Goal: Information Seeking & Learning: Check status

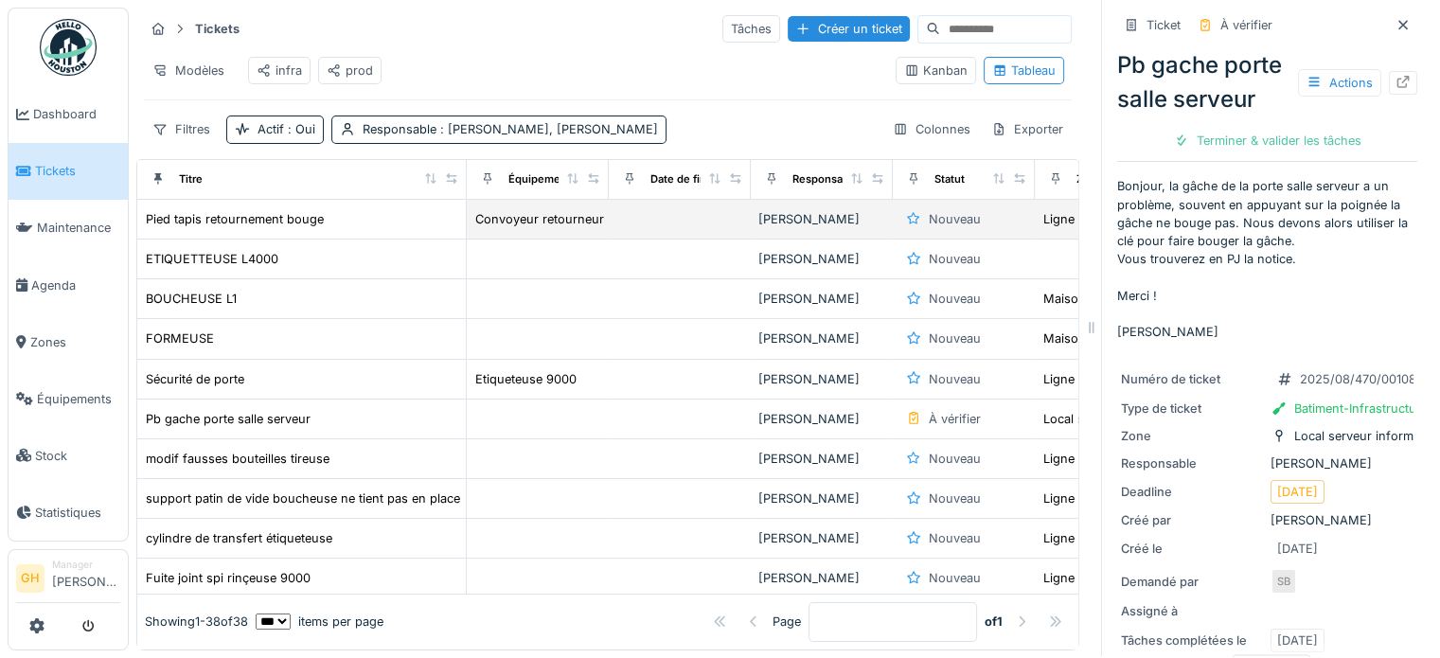
scroll to position [689, 0]
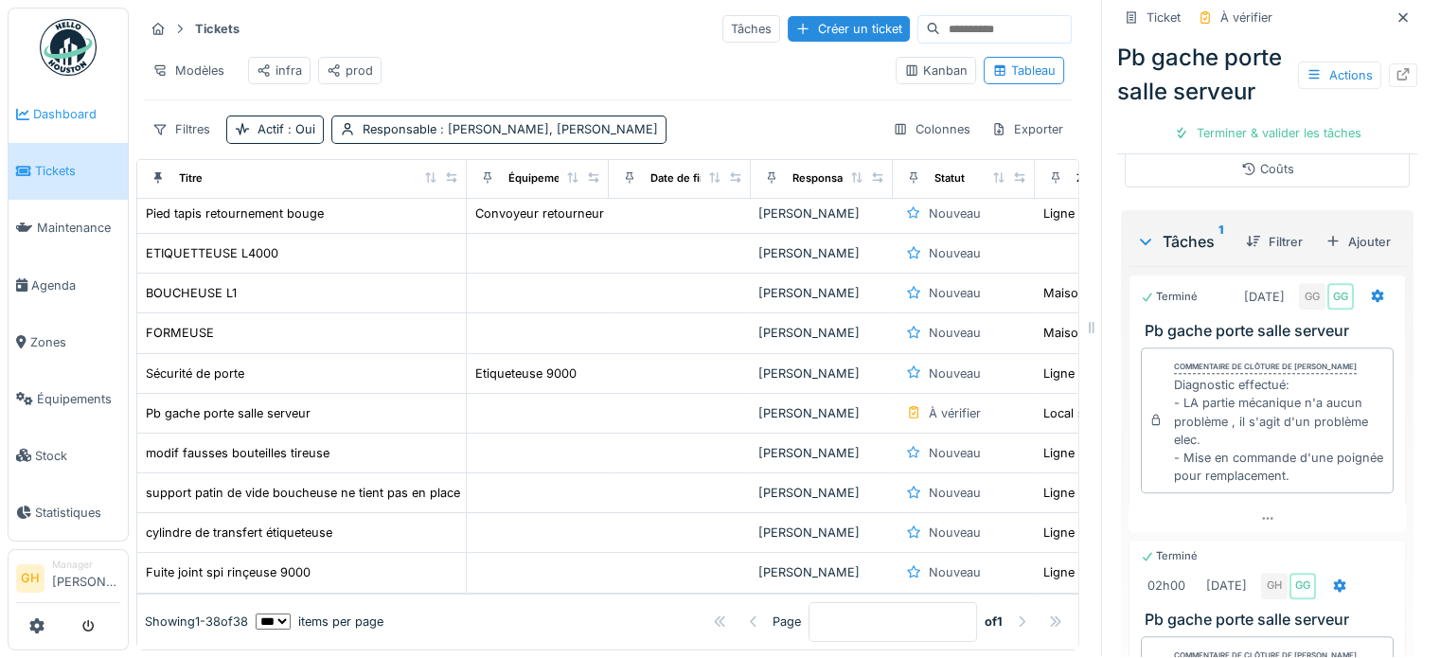
click at [79, 114] on span "Dashboard" at bounding box center [76, 114] width 87 height 18
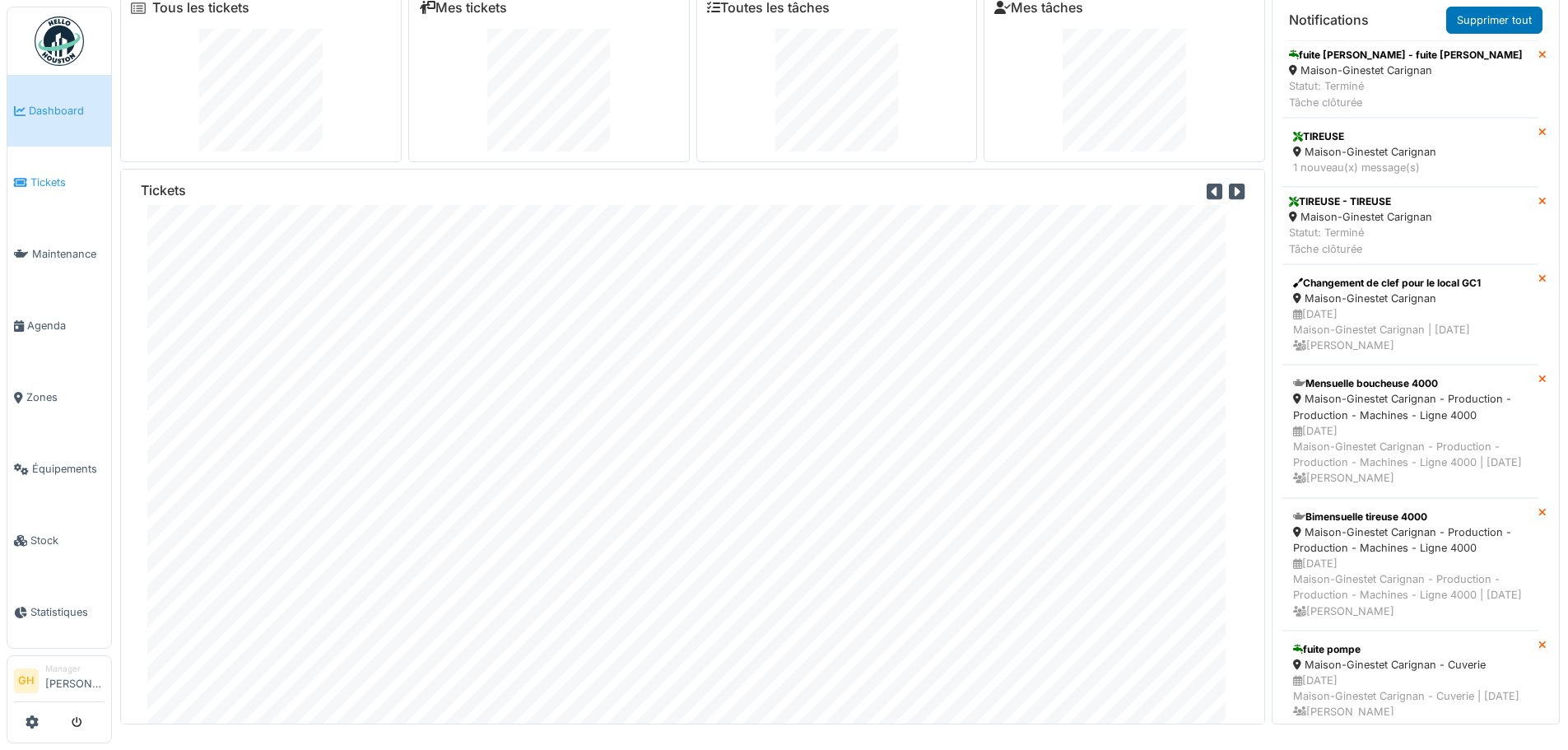
click at [17, 175] on li "Tickets" at bounding box center [59, 183] width 90 height 16
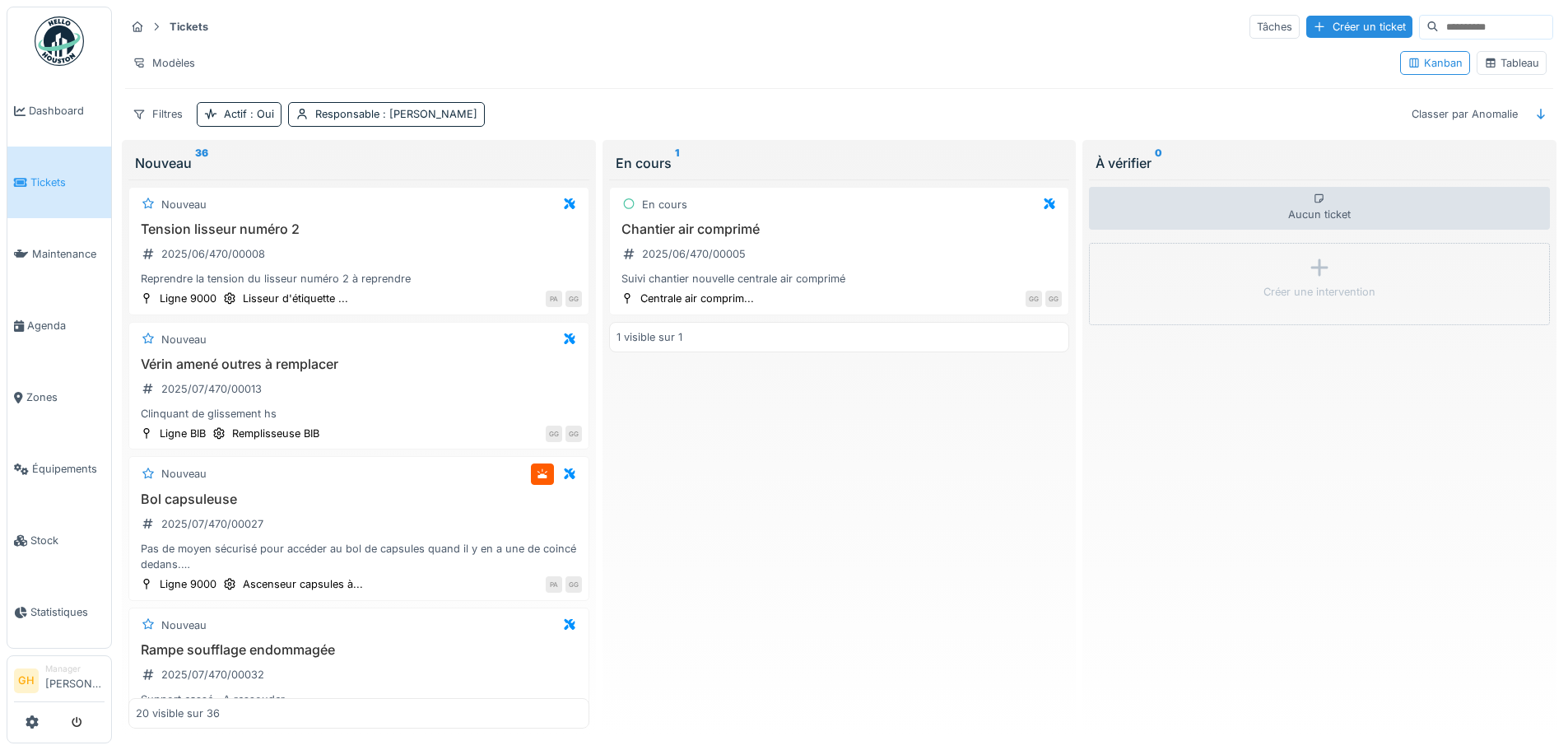
click at [1495, 65] on div "Tableau" at bounding box center [1511, 63] width 55 height 16
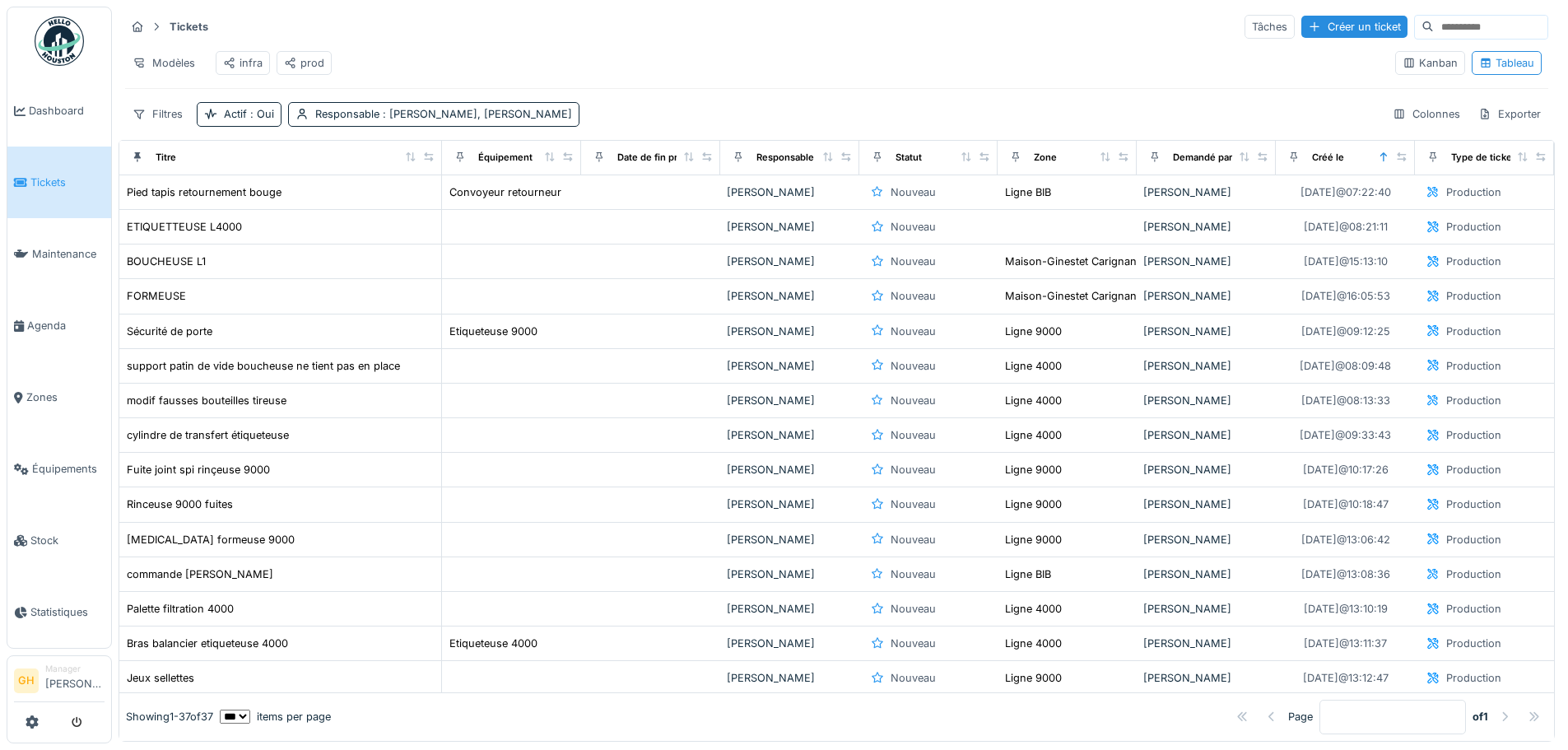
click at [297, 64] on div "prod" at bounding box center [304, 63] width 40 height 16
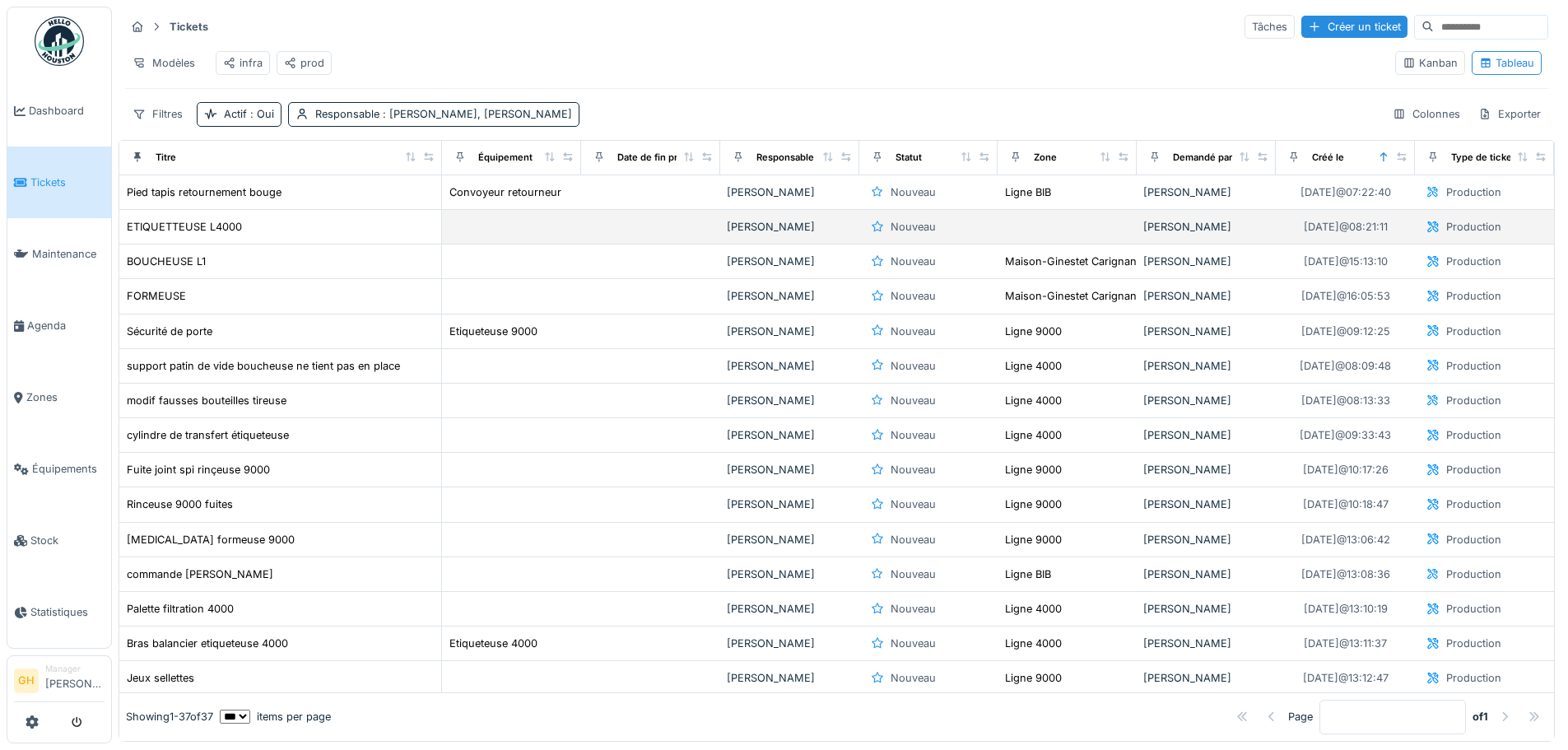
click at [276, 232] on div "ETIQUETTEUSE L4000" at bounding box center [280, 227] width 309 height 17
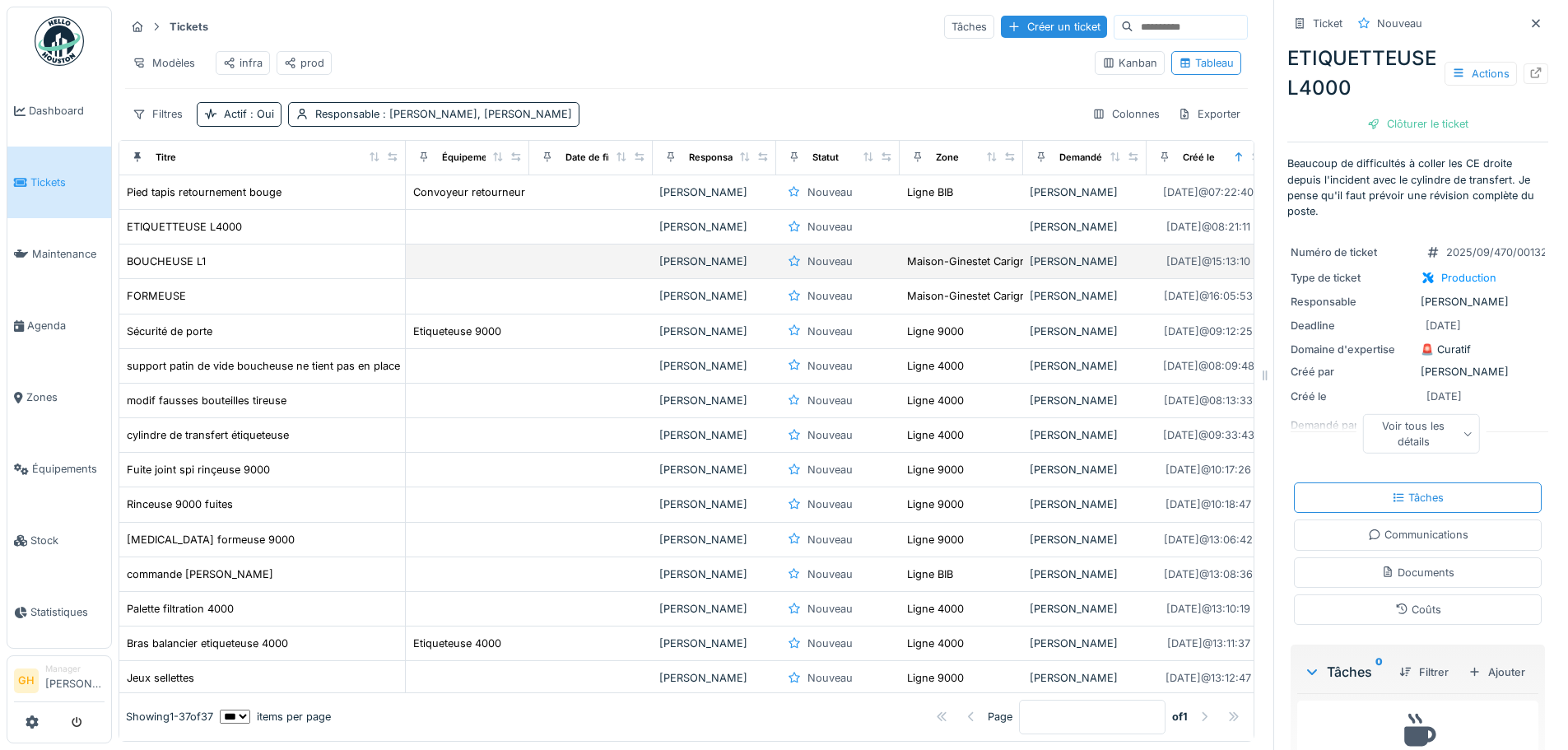
click at [293, 270] on div "BOUCHEUSE L1" at bounding box center [262, 262] width 272 height 17
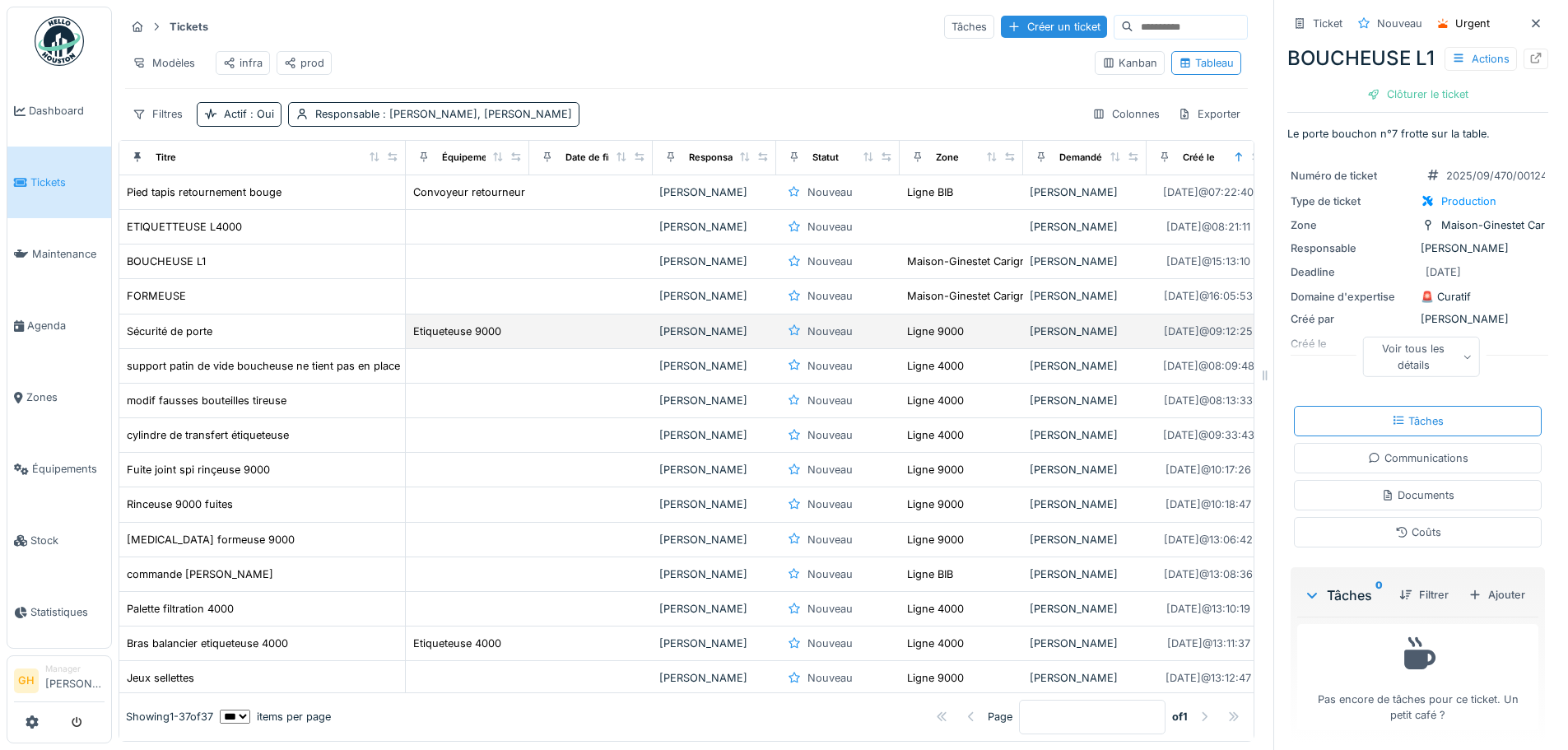
click at [312, 340] on div "Sécurité de porte" at bounding box center [262, 331] width 272 height 17
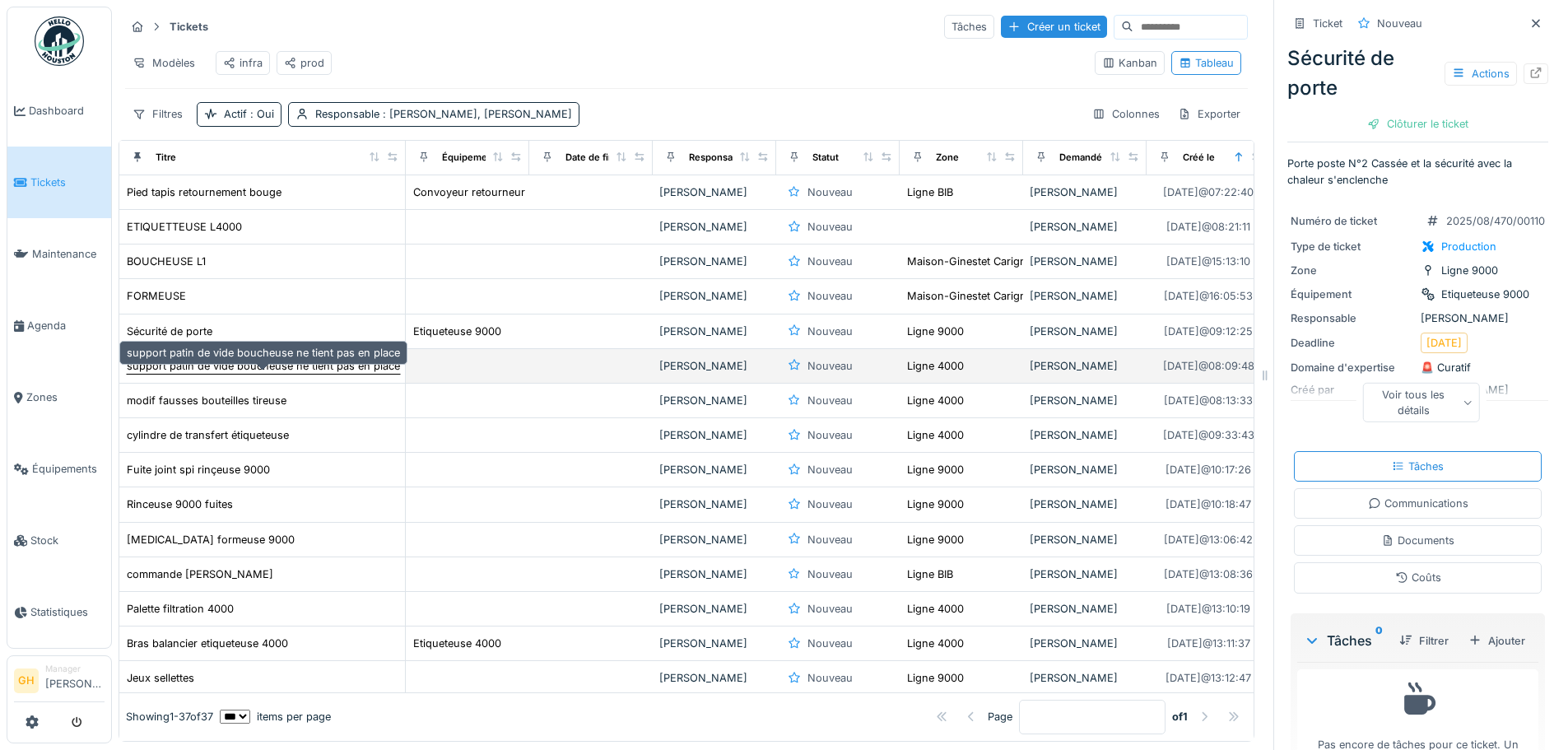
click at [327, 373] on div "support patin de vide boucheuse ne tient pas en place" at bounding box center [264, 366] width 273 height 16
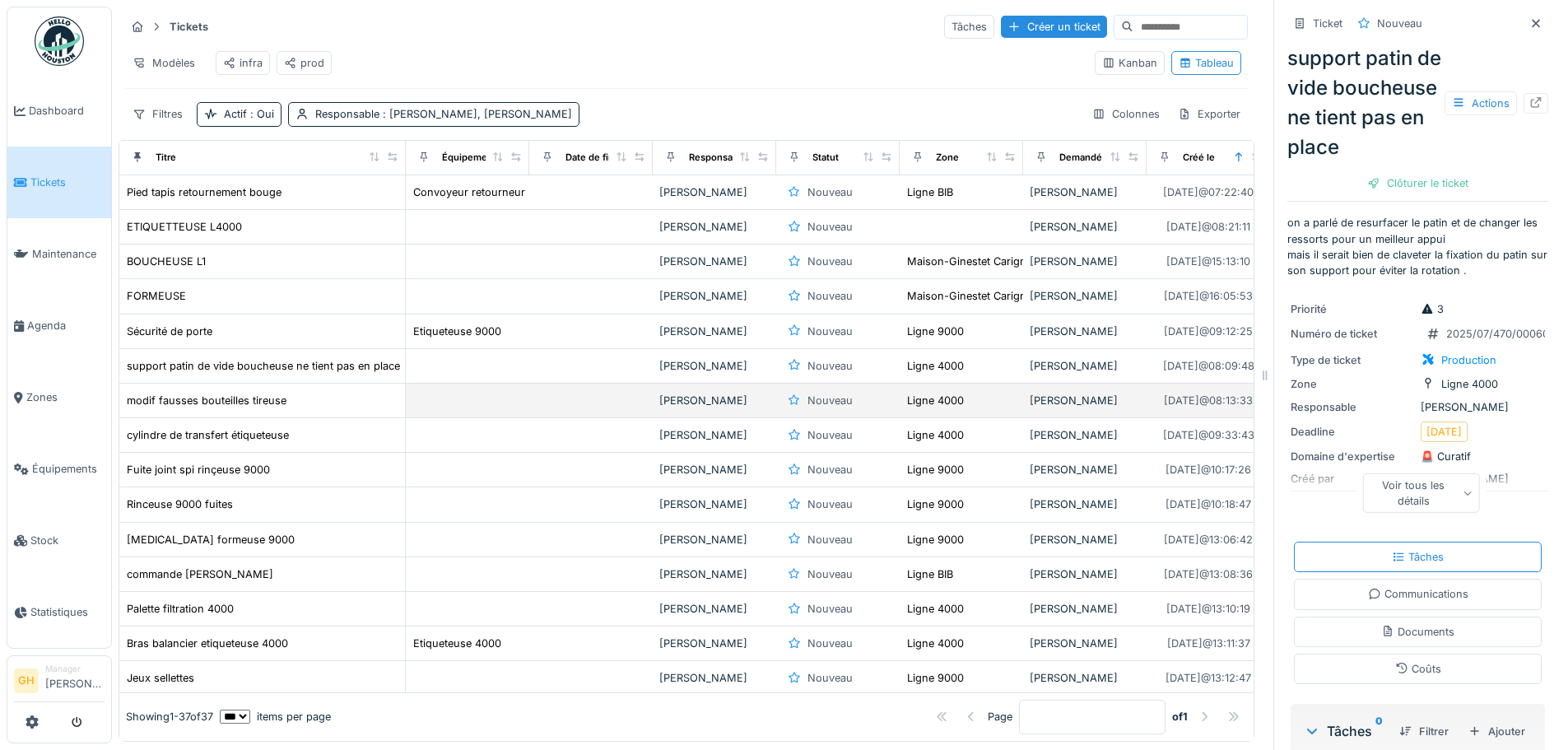
click at [322, 409] on div "modif fausses bouteilles tireuse" at bounding box center [262, 401] width 272 height 17
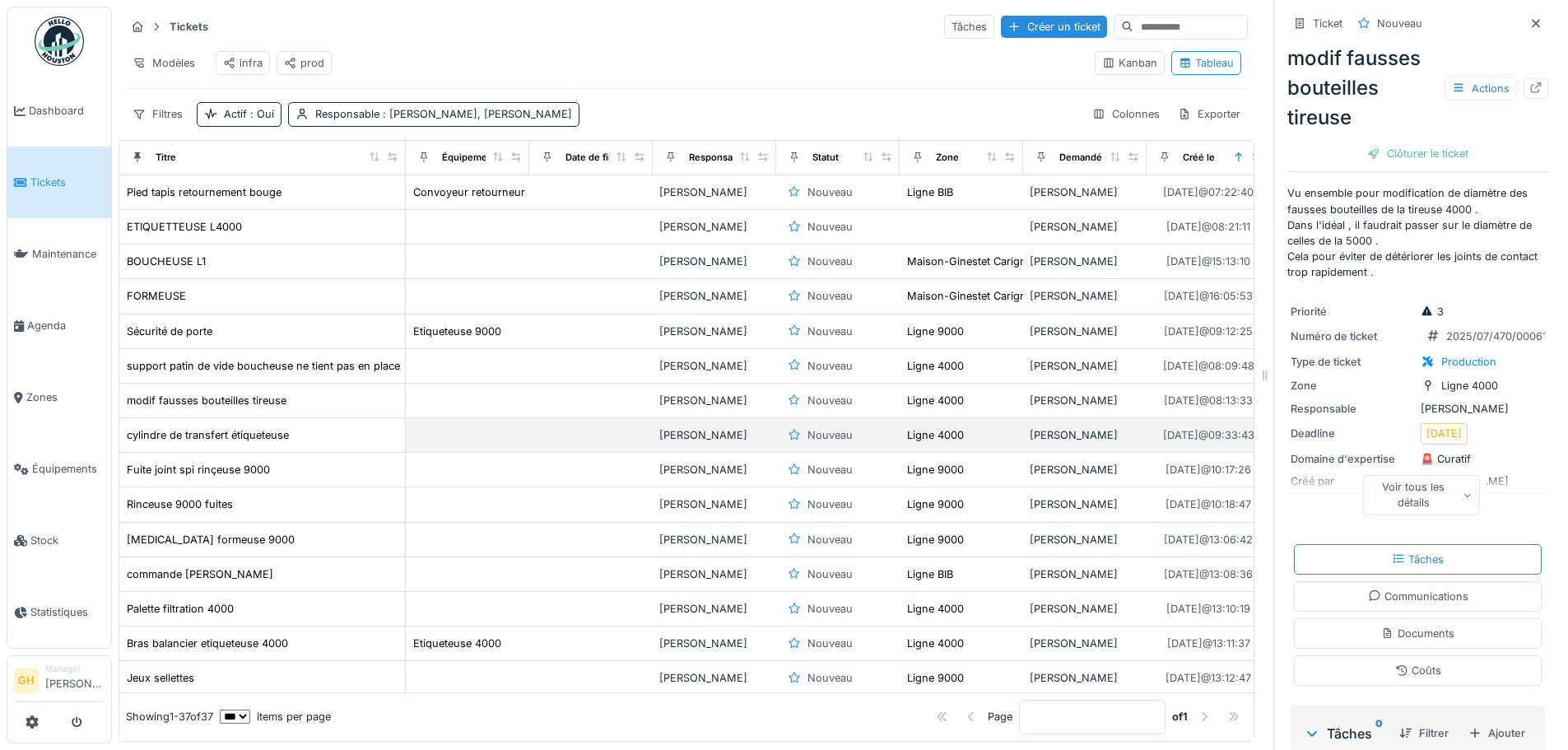
click at [339, 444] on div "cylindre de transfert étiqueteuse" at bounding box center [262, 435] width 272 height 17
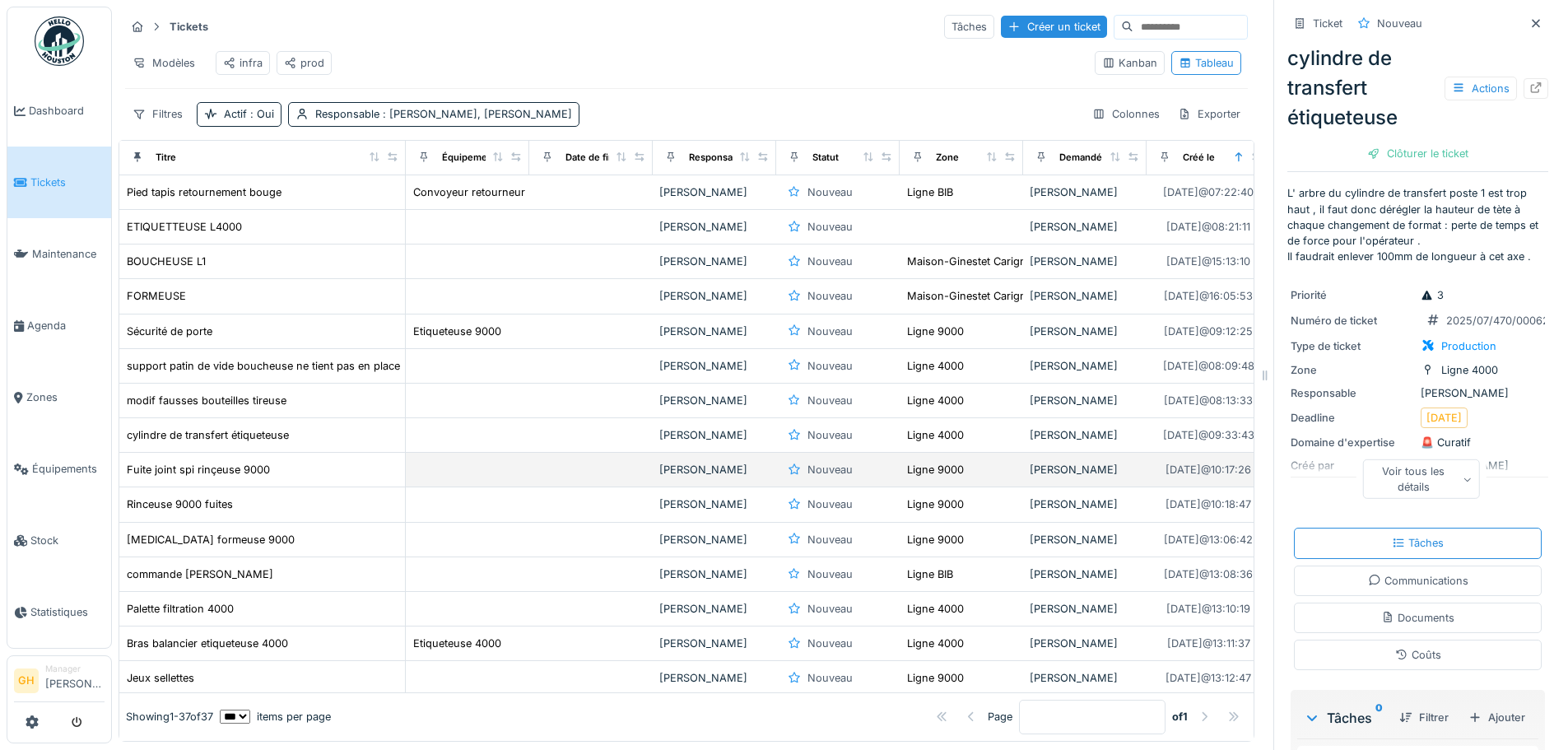
click at [337, 468] on td "Fuite joint spi rinçeuse 9000" at bounding box center [262, 471] width 286 height 35
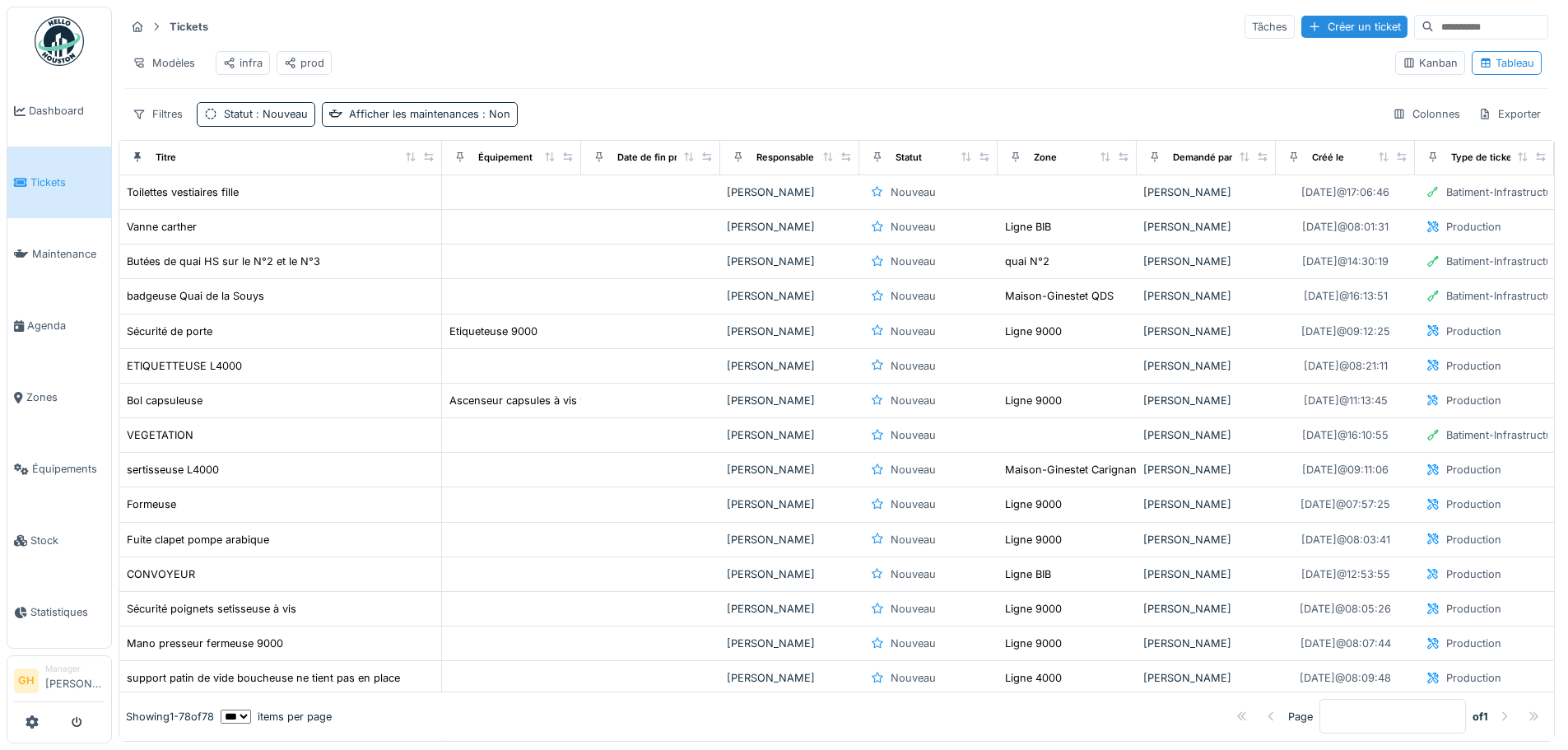
click at [297, 63] on div "prod" at bounding box center [304, 63] width 40 height 16
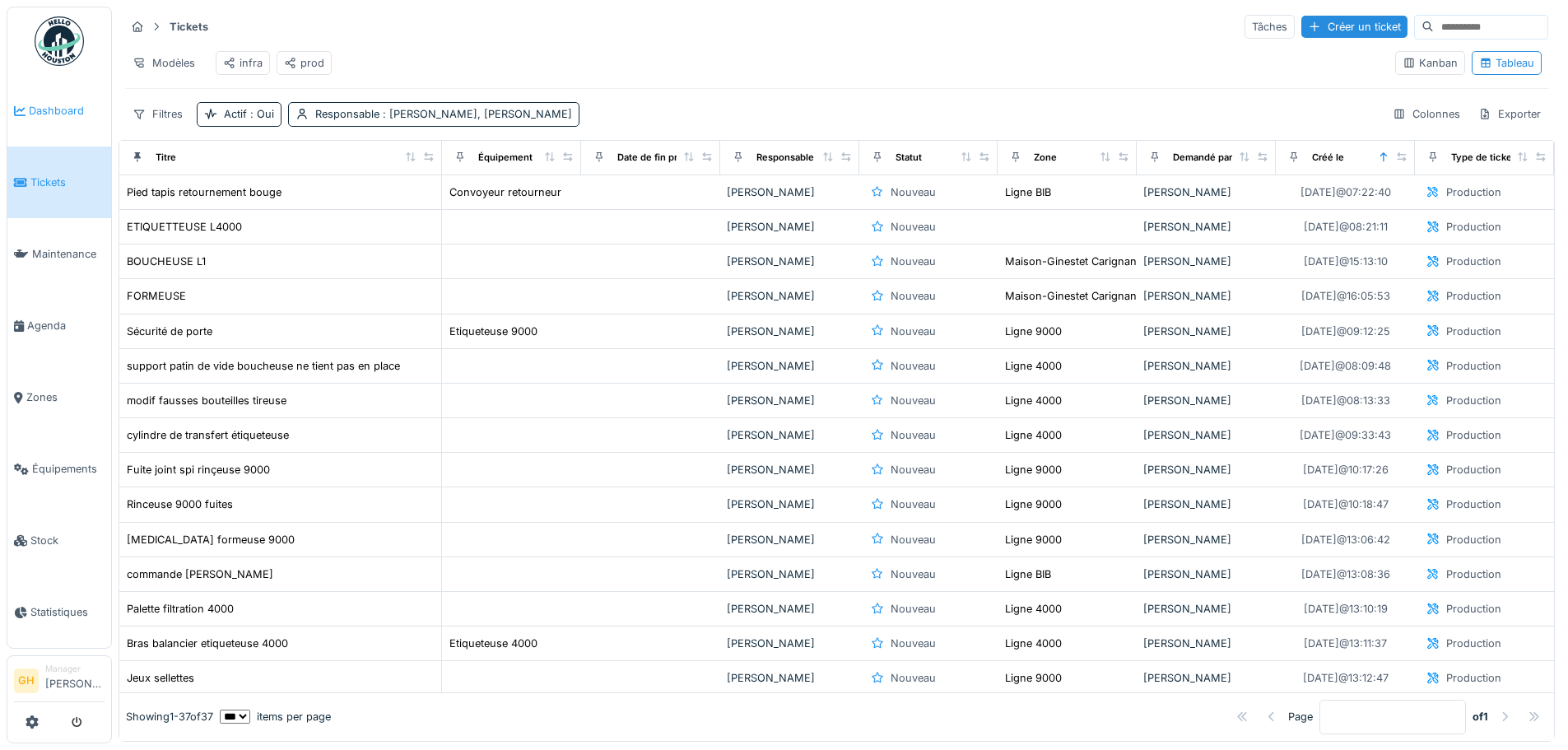
click at [52, 111] on span "Dashboard" at bounding box center [66, 110] width 76 height 16
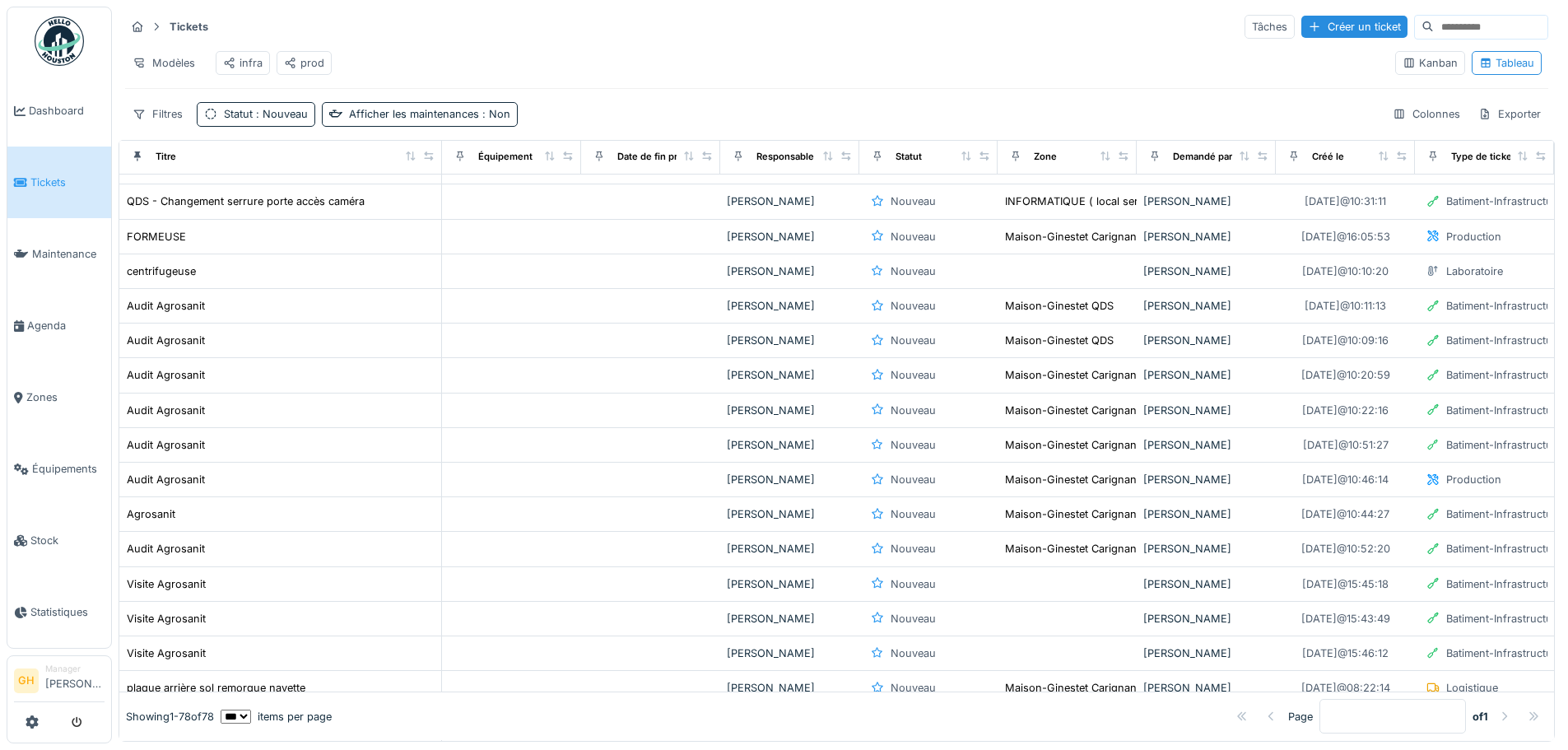
scroll to position [1977, 0]
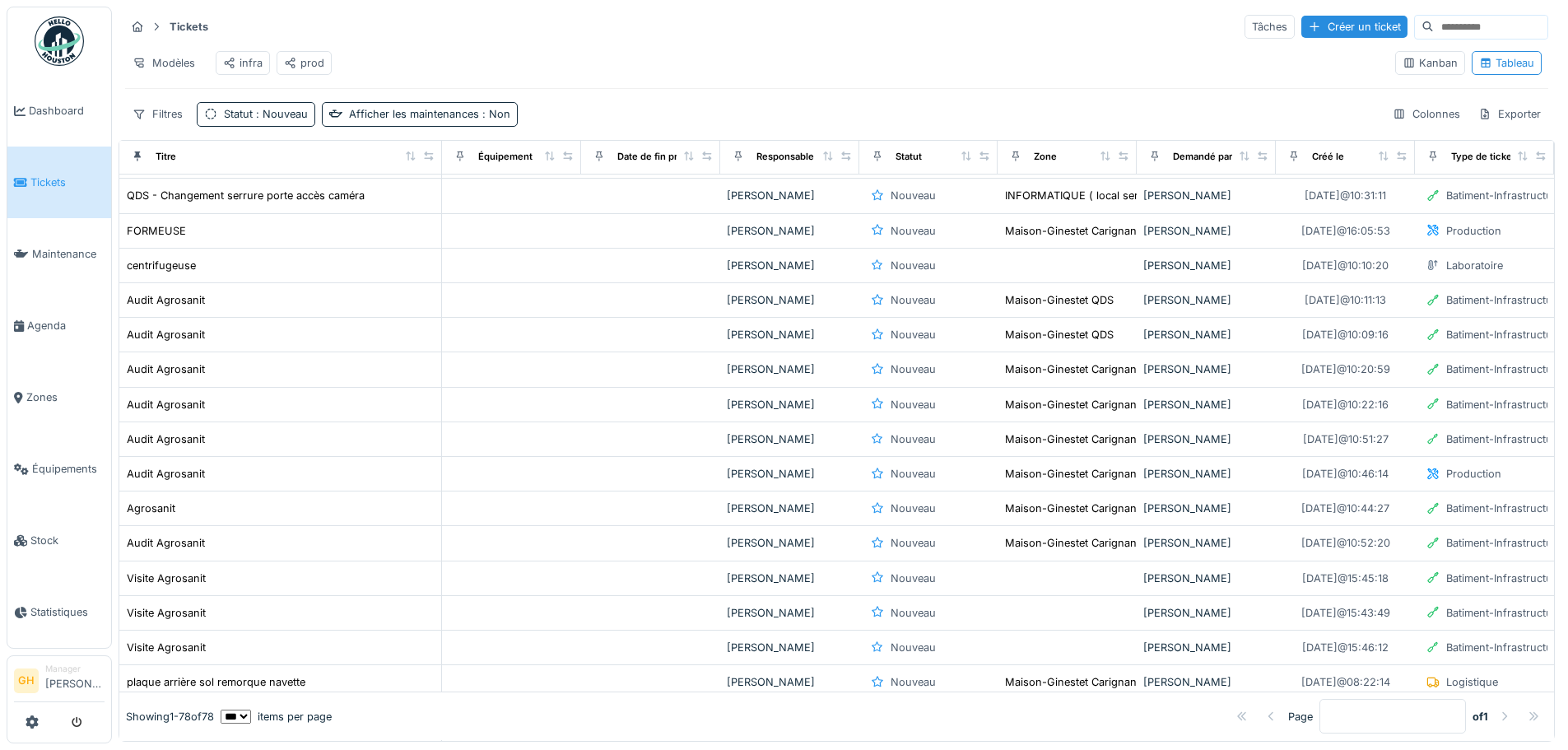
click at [298, 72] on div "prod" at bounding box center [304, 63] width 55 height 23
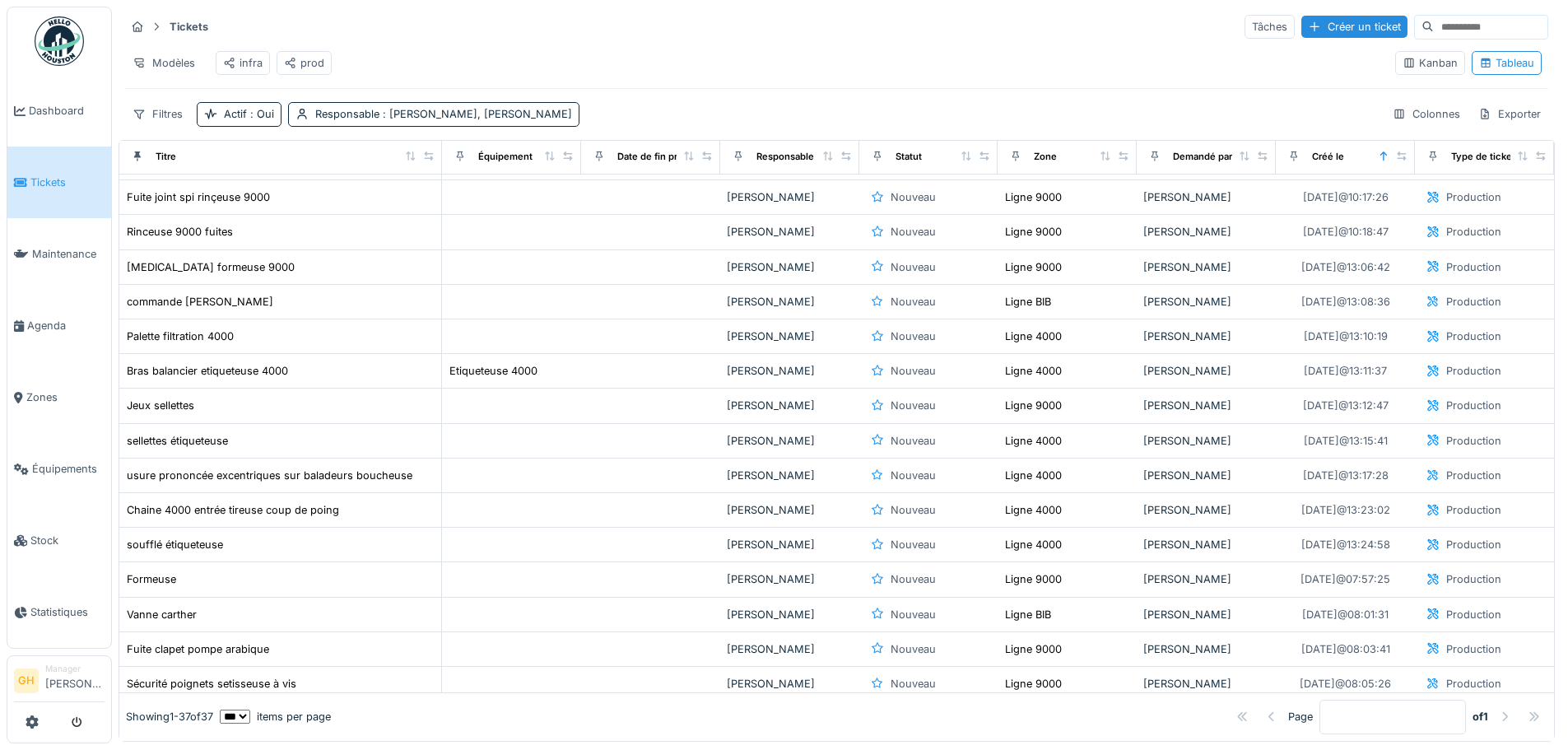
scroll to position [0, 0]
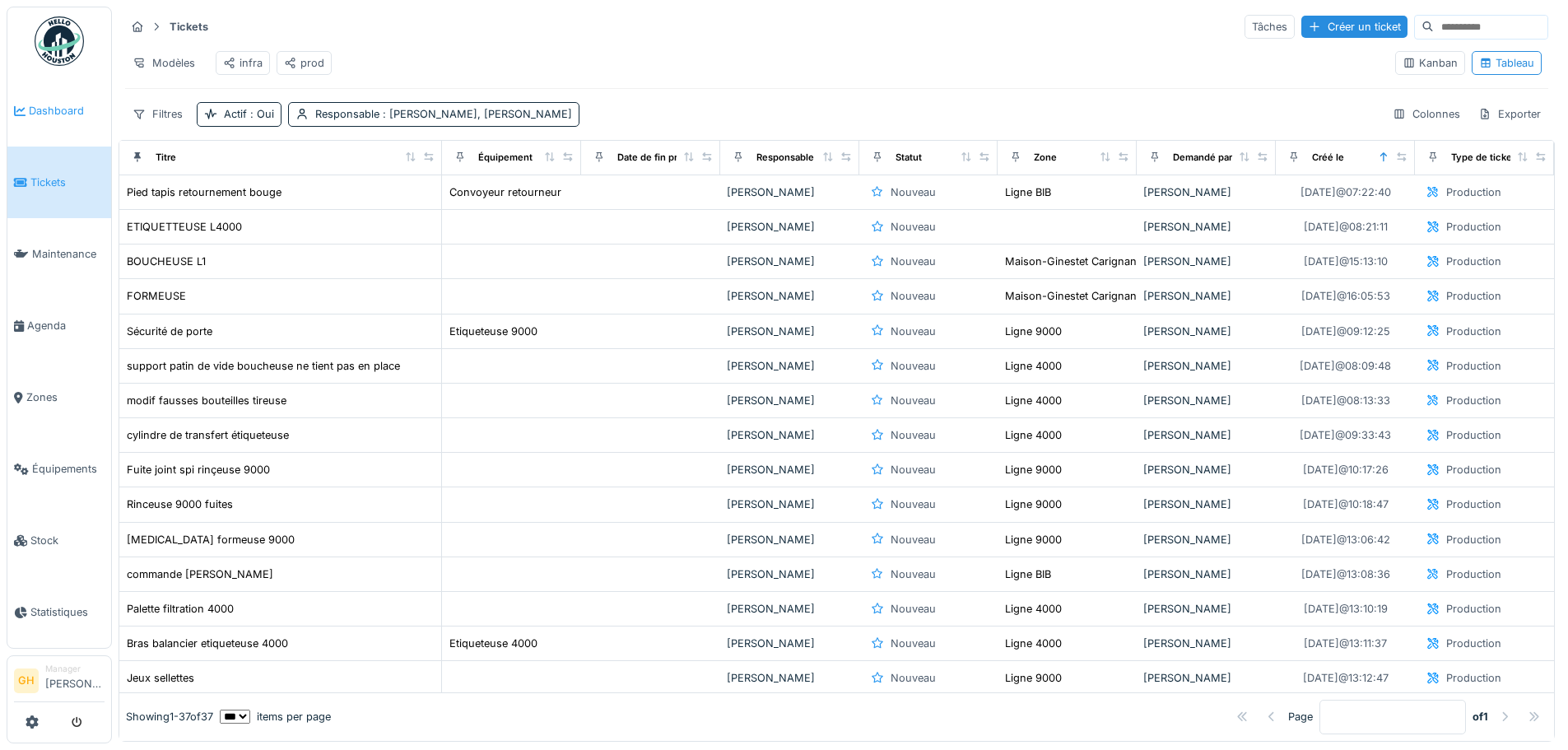
click at [32, 116] on span "Dashboard" at bounding box center [66, 110] width 76 height 16
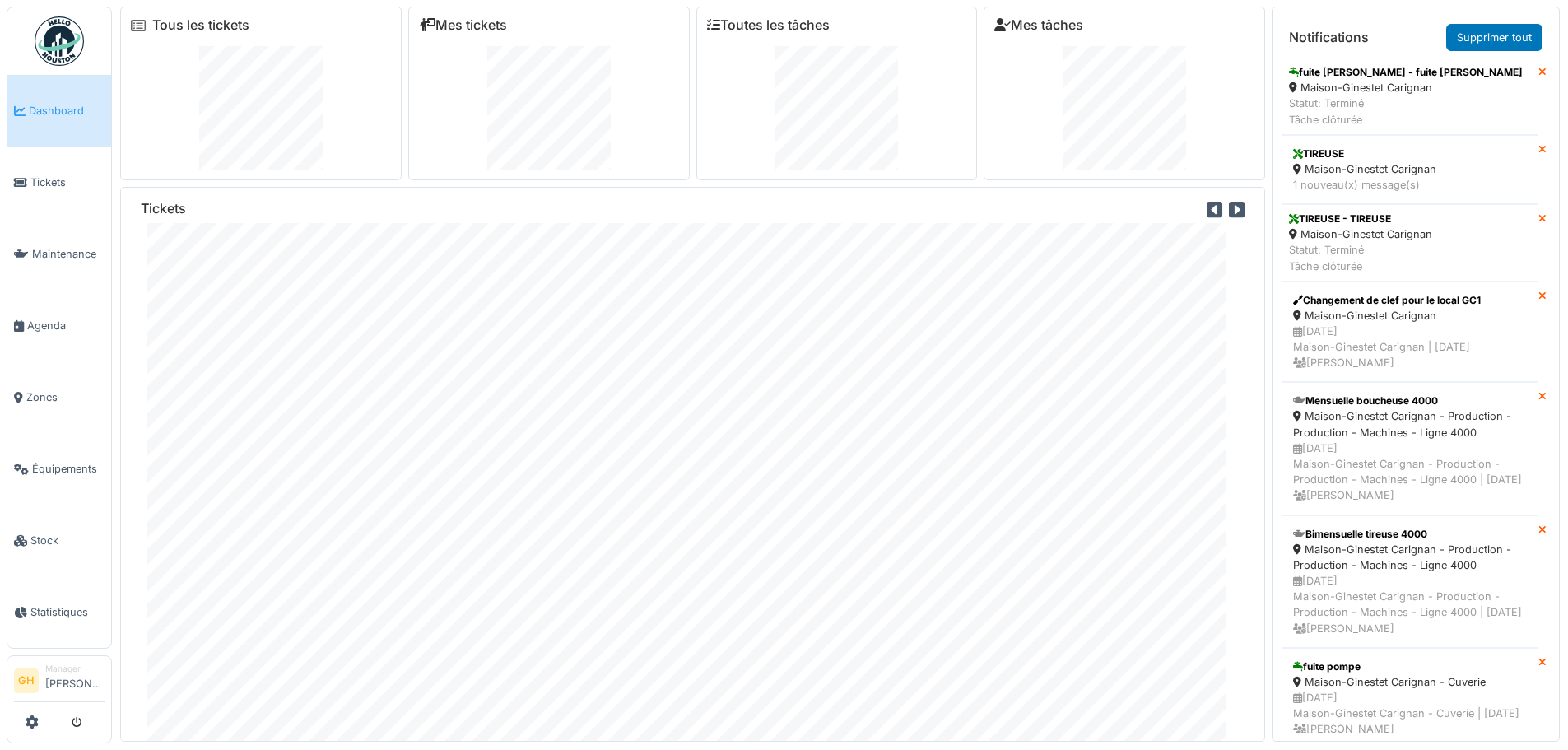
scroll to position [47, 0]
click at [57, 185] on span "Tickets" at bounding box center [67, 183] width 74 height 16
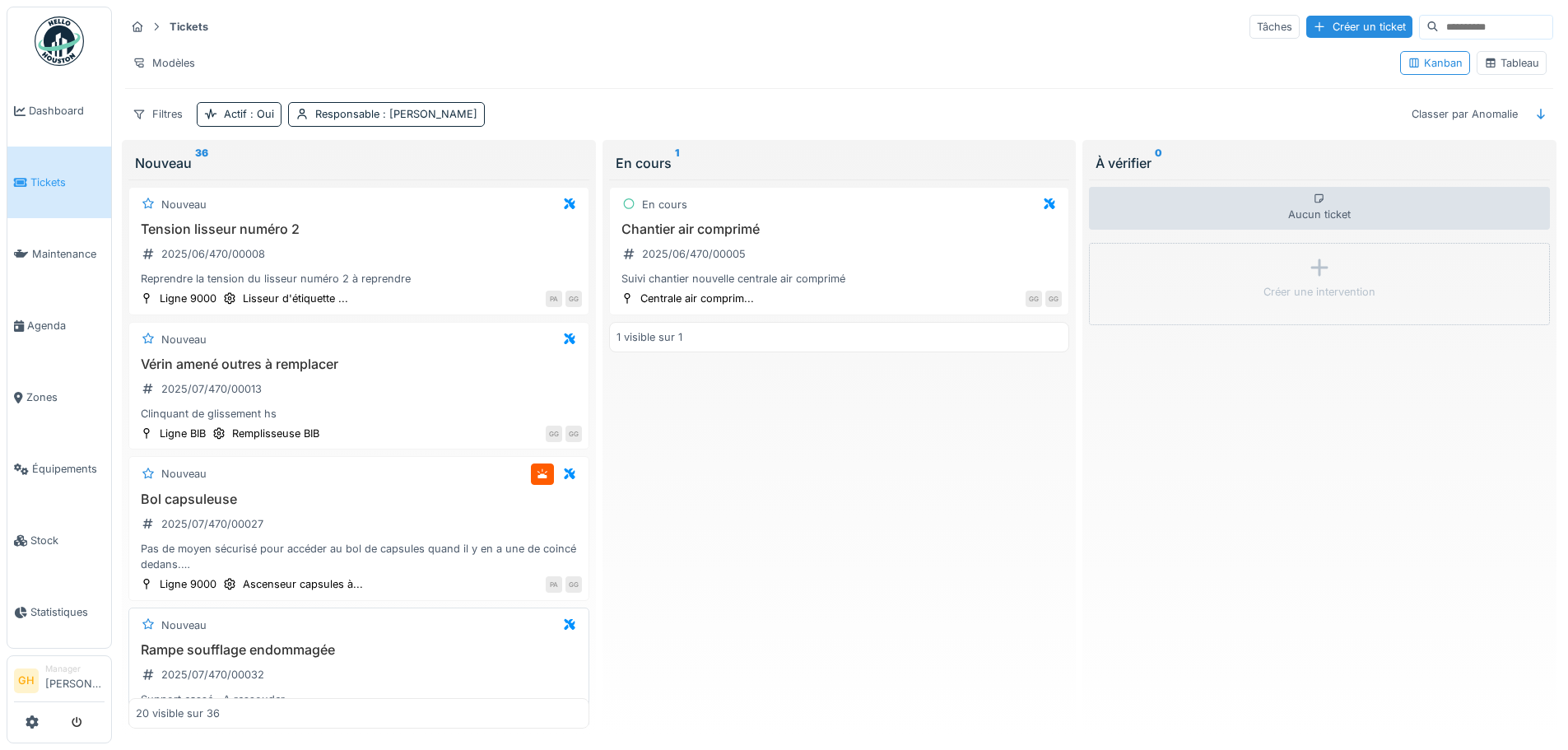
click at [444, 672] on div "Rampe soufflage endommagée 2025/07/470/00032 Support cassé . A ressouder." at bounding box center [358, 675] width 446 height 66
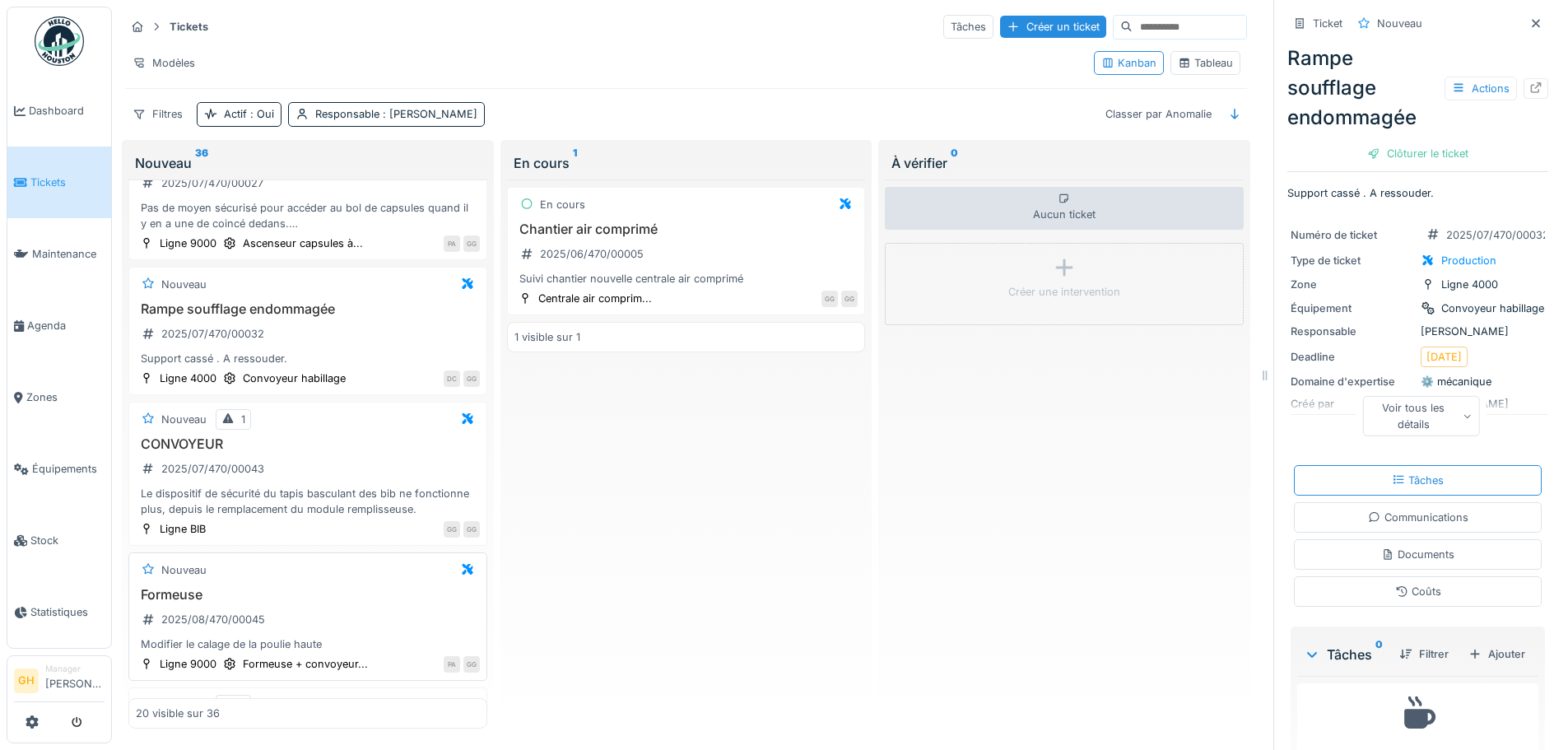
scroll to position [412, 0]
